Goal: Task Accomplishment & Management: Complete application form

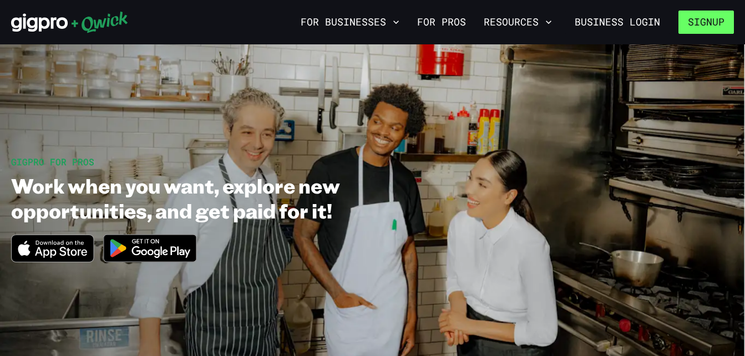
click at [686, 25] on button "Signup" at bounding box center [705, 22] width 55 height 23
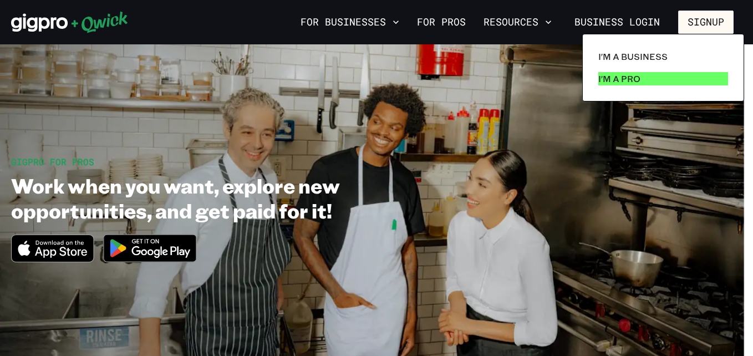
click at [664, 77] on link "I'm a Pro" at bounding box center [663, 79] width 139 height 22
click at [671, 77] on link "I'm a Pro" at bounding box center [663, 79] width 139 height 22
click at [683, 79] on link "I'm a Pro" at bounding box center [663, 79] width 139 height 22
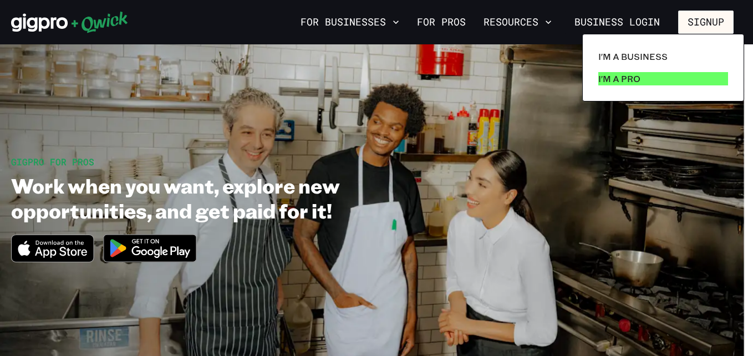
click at [683, 79] on link "I'm a Pro" at bounding box center [663, 79] width 139 height 22
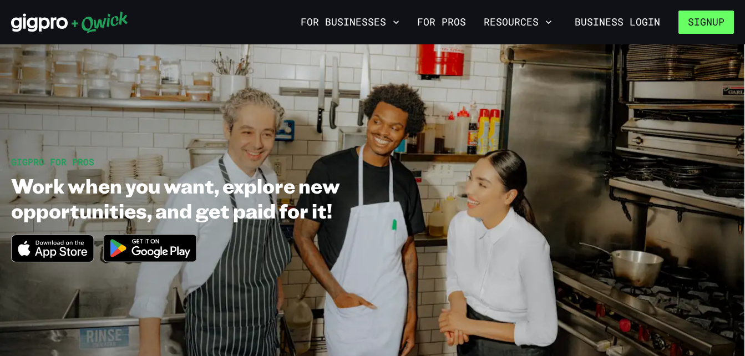
click at [701, 28] on button "Signup" at bounding box center [705, 22] width 55 height 23
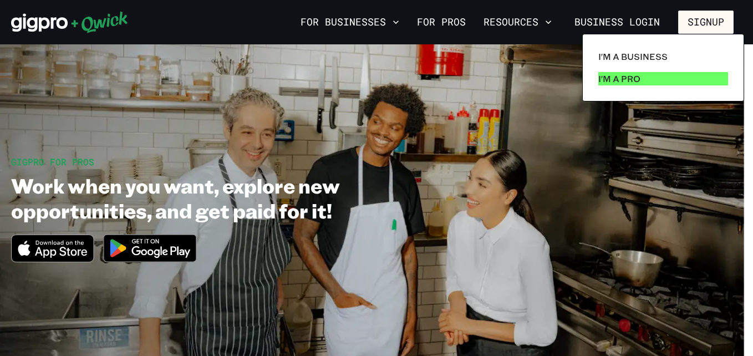
click at [655, 84] on link "I'm a Pro" at bounding box center [663, 79] width 139 height 22
click at [656, 81] on link "I'm a Pro" at bounding box center [663, 79] width 139 height 22
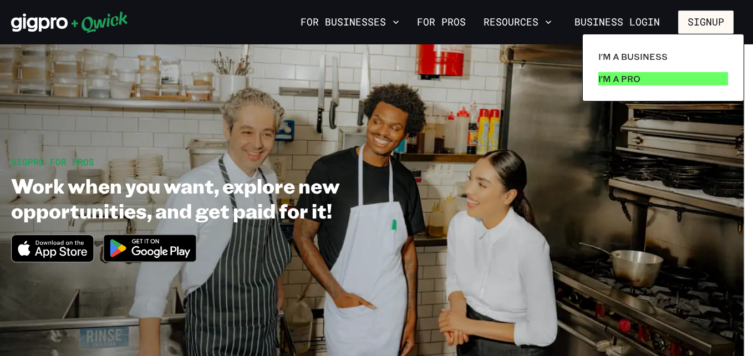
click at [627, 73] on p "I'm a Pro" at bounding box center [620, 78] width 42 height 13
click at [644, 78] on link "I'm a Pro" at bounding box center [663, 79] width 139 height 22
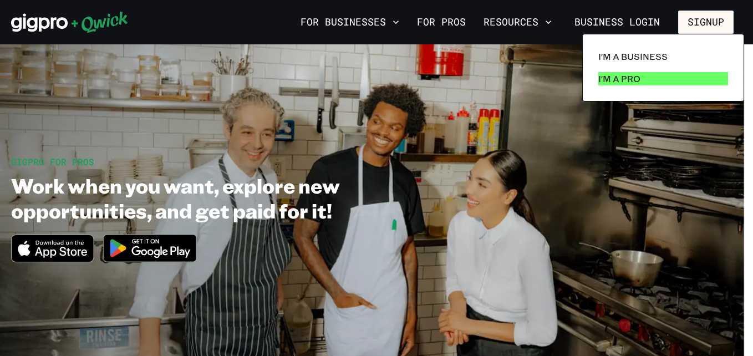
click at [644, 78] on link "I'm a Pro" at bounding box center [663, 79] width 139 height 22
click at [629, 158] on div at bounding box center [376, 178] width 753 height 356
